Goal: Information Seeking & Learning: Learn about a topic

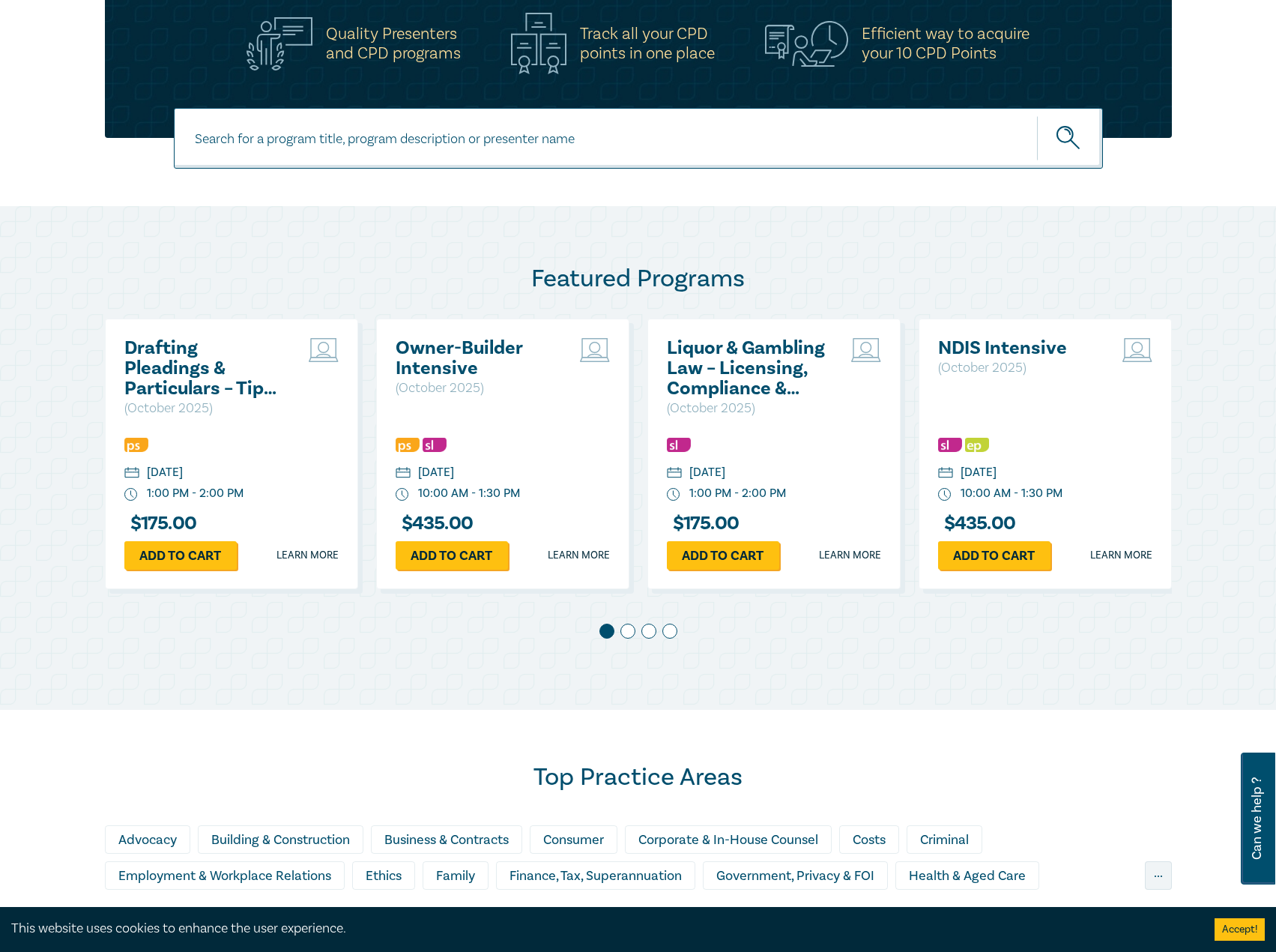
click at [173, 371] on h2 "Drafting Pleadings & Particulars – Tips & Traps" at bounding box center [205, 368] width 161 height 61
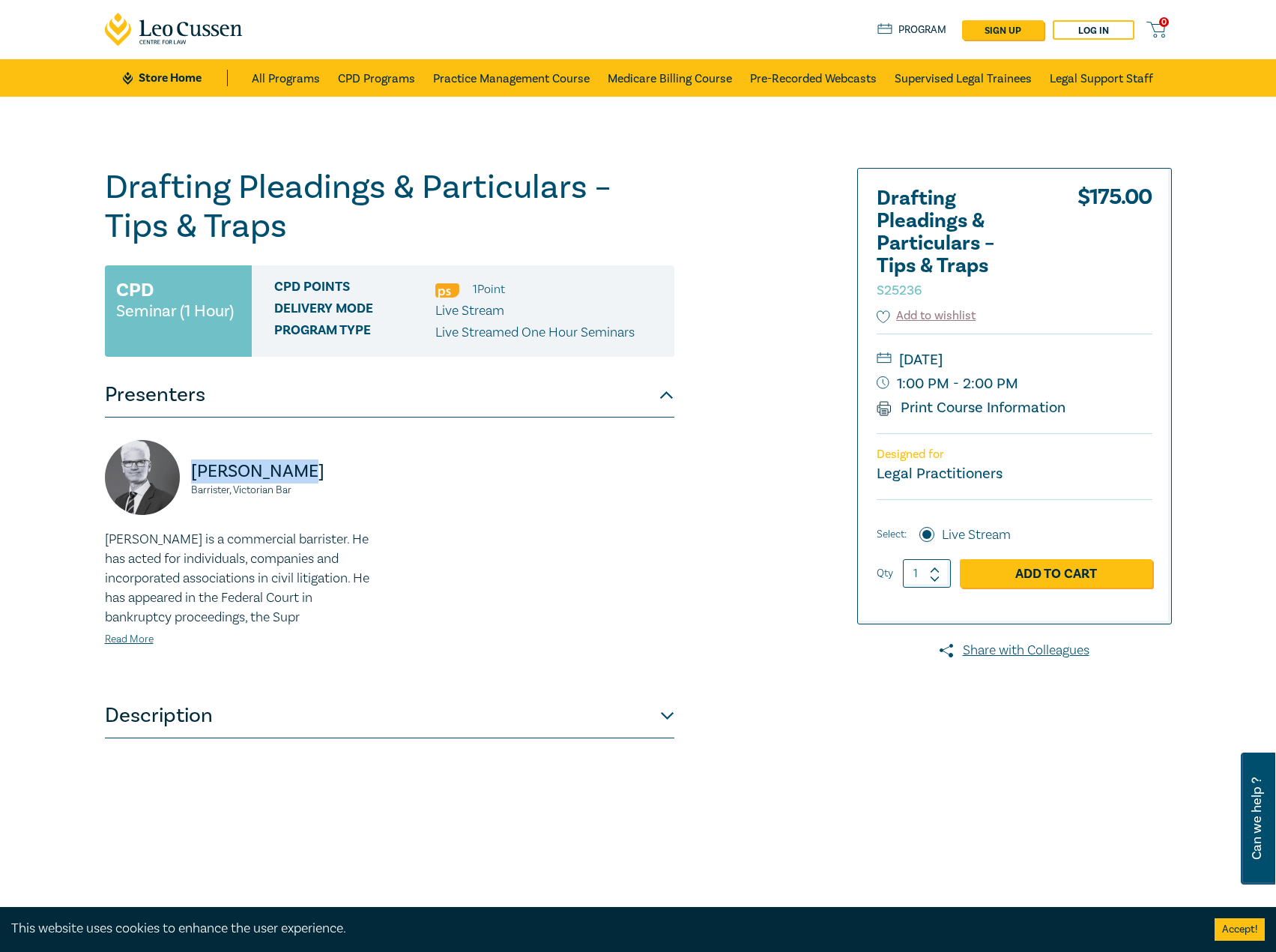
drag, startPoint x: 320, startPoint y: 474, endPoint x: 193, endPoint y: 469, distance: 127.1
click at [193, 469] on p "[PERSON_NAME]" at bounding box center [286, 471] width 190 height 24
copy p "[PERSON_NAME]"
drag, startPoint x: 300, startPoint y: 493, endPoint x: 187, endPoint y: 485, distance: 113.3
click at [187, 485] on div "[PERSON_NAME] Barrister, Victorian Bar" at bounding box center [242, 484] width 276 height 90
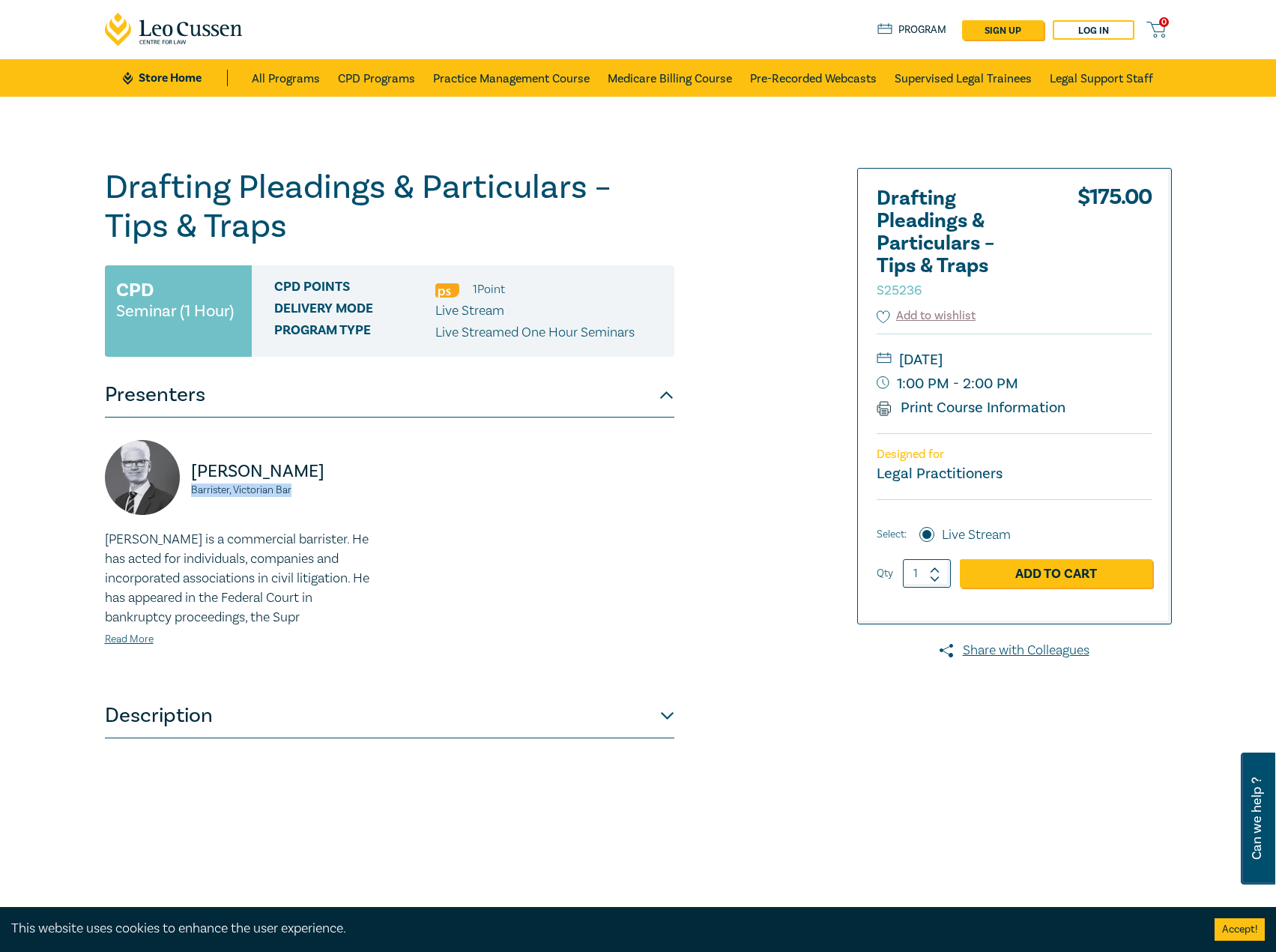
copy small "Barrister, Victorian Bar"
click at [127, 638] on link "Read More" at bounding box center [129, 639] width 49 height 14
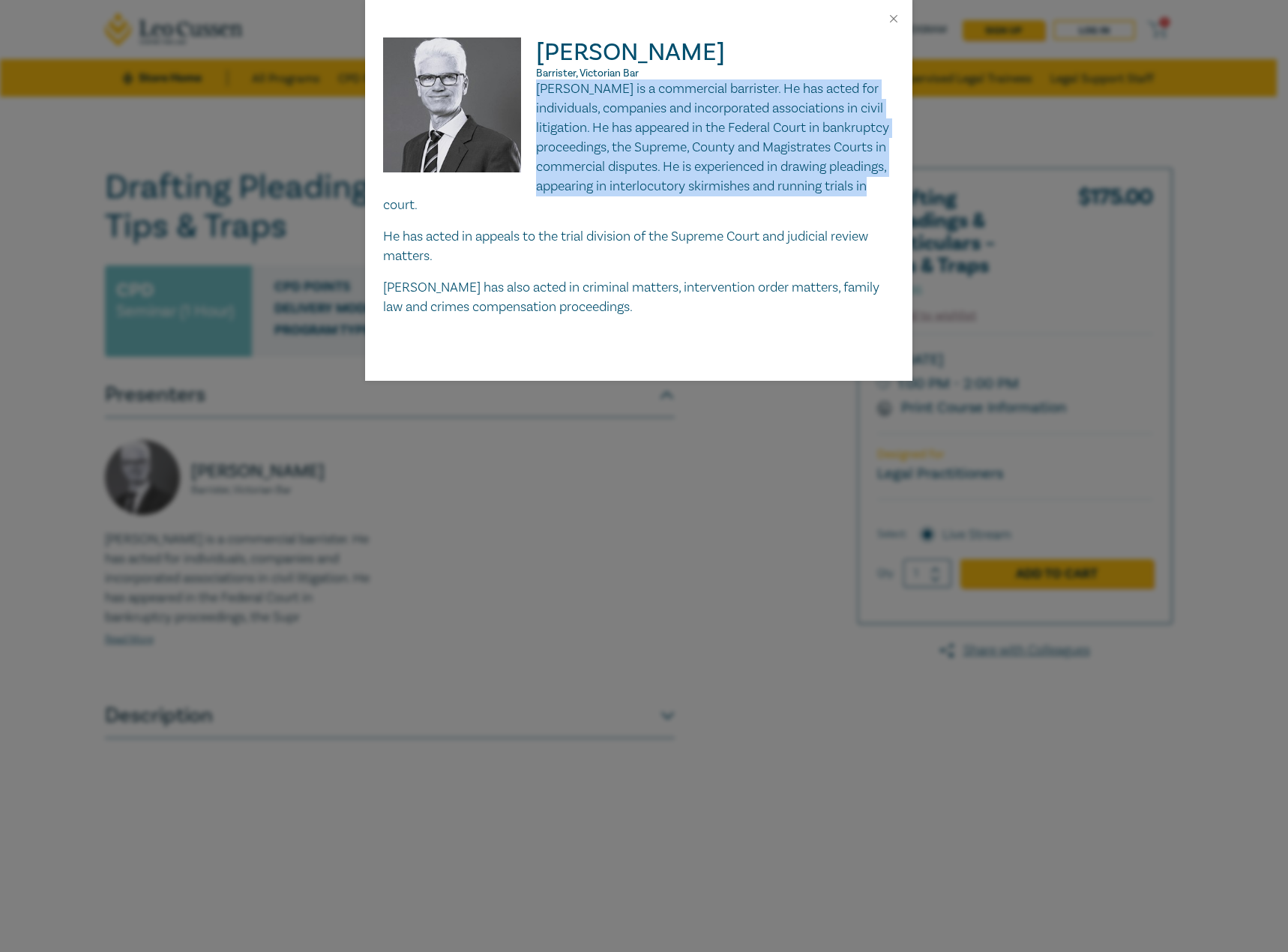
drag, startPoint x: 536, startPoint y: 86, endPoint x: 643, endPoint y: 202, distance: 157.8
click at [643, 202] on p "[PERSON_NAME] is a commercial barrister. He has acted for individuals, companie…" at bounding box center [638, 147] width 511 height 136
copy p "[PERSON_NAME] is a commercial barrister. He has acted for individuals, companie…"
click at [377, 164] on div "[PERSON_NAME] Barrister, Victorian [PERSON_NAME] is a commercial barrister. He …" at bounding box center [639, 209] width 548 height 343
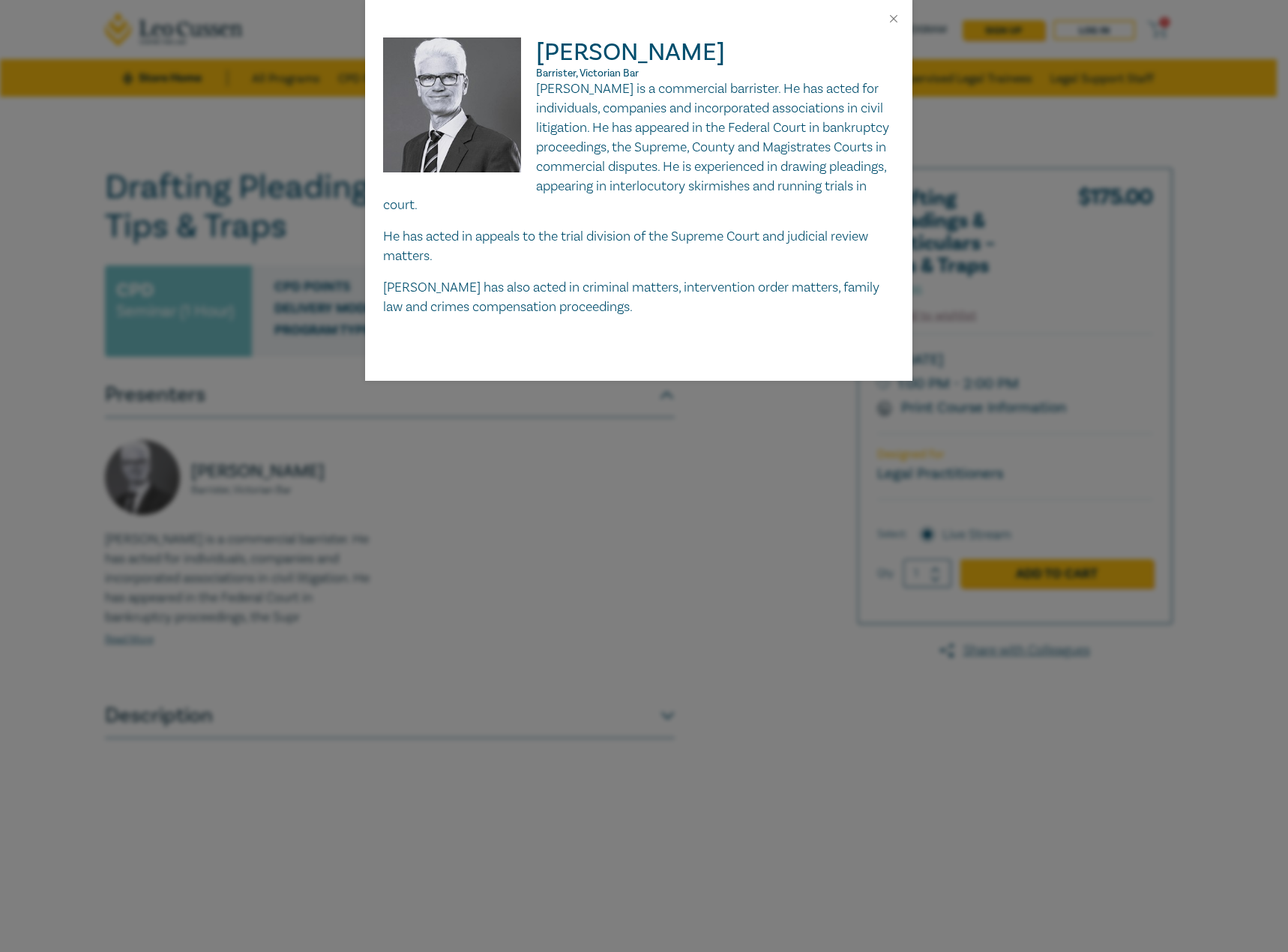
click at [187, 118] on div "[PERSON_NAME] Barrister, Victorian [PERSON_NAME] is a commercial barrister. He …" at bounding box center [644, 476] width 1288 height 952
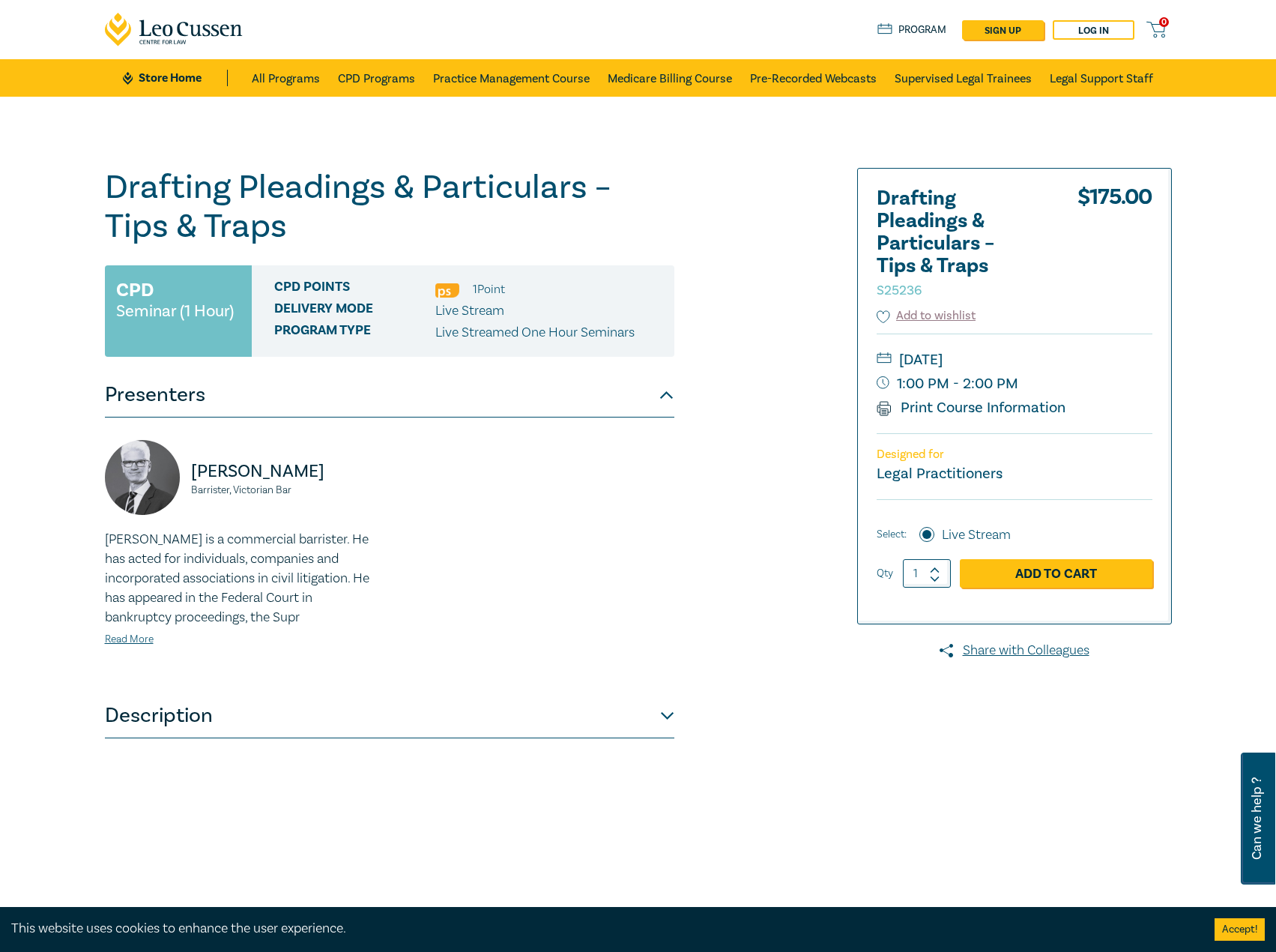
click at [189, 77] on link "Store Home" at bounding box center [175, 78] width 104 height 17
